Goal: Information Seeking & Learning: Understand process/instructions

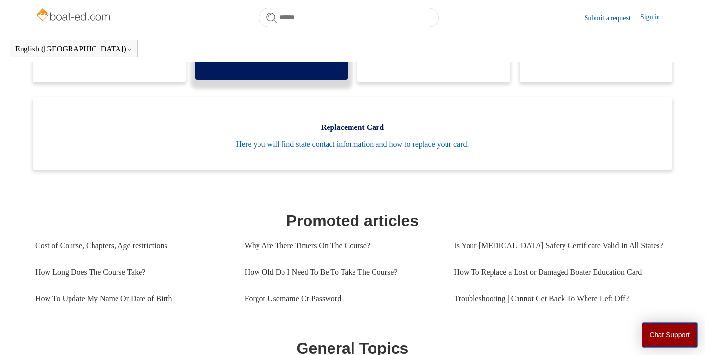
scroll to position [286, 0]
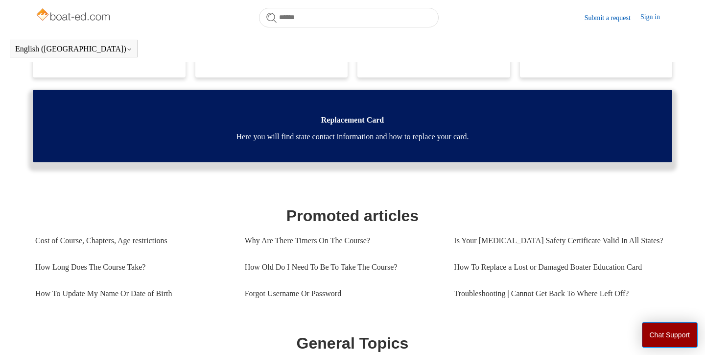
click at [363, 141] on span "Here you will find state contact information and how to replace your card." at bounding box center [353, 137] width 610 height 12
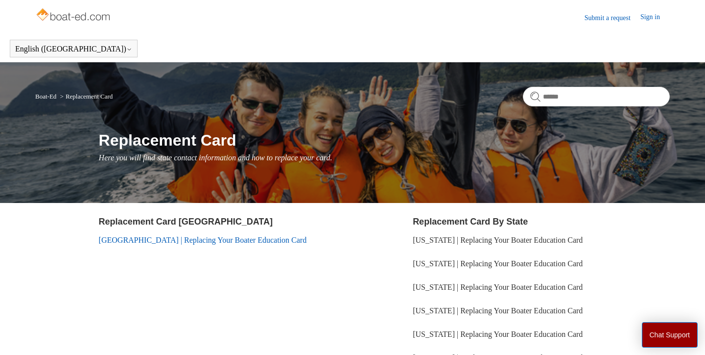
click at [182, 238] on link "[GEOGRAPHIC_DATA] | Replacing Your Boater Education Card" at bounding box center [203, 240] width 208 height 8
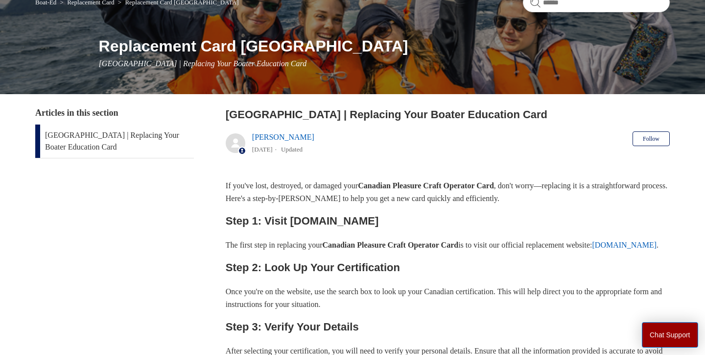
scroll to position [95, 0]
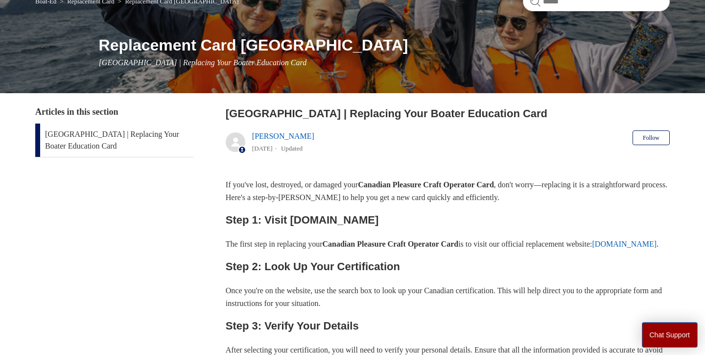
drag, startPoint x: 265, startPoint y: 217, endPoint x: 404, endPoint y: 216, distance: 139.1
click at [404, 216] on h2 "Step 1: Visit [DOMAIN_NAME]" at bounding box center [448, 219] width 444 height 17
drag, startPoint x: 291, startPoint y: 216, endPoint x: 378, endPoint y: 216, distance: 86.7
click at [378, 216] on h2 "Step 1: Visit [DOMAIN_NAME]" at bounding box center [448, 219] width 444 height 17
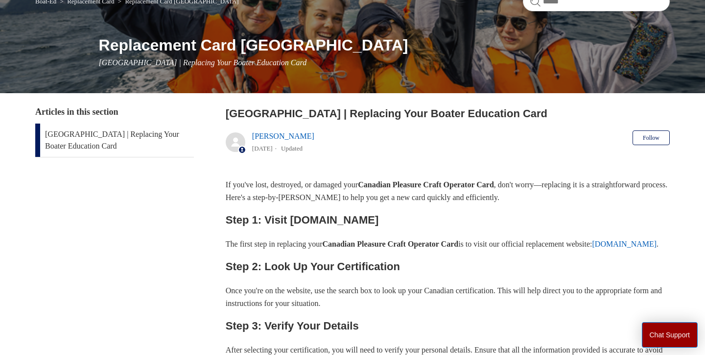
click at [392, 221] on h2 "Step 1: Visit [DOMAIN_NAME]" at bounding box center [448, 219] width 444 height 17
click at [292, 217] on h2 "Step 1: Visit [DOMAIN_NAME]" at bounding box center [448, 219] width 444 height 17
click at [593, 248] on link "[DOMAIN_NAME]" at bounding box center [625, 243] width 65 height 8
